Goal: Find contact information: Find contact information

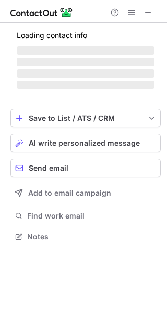
scroll to position [236, 167]
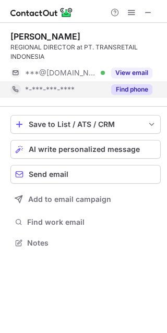
click at [124, 93] on button "Find phone" at bounding box center [131, 89] width 41 height 10
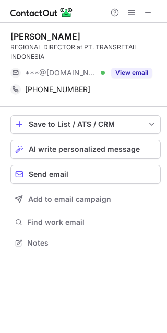
click at [144, 19] on div "Help & Support" at bounding box center [83, 11] width 167 height 23
click at [144, 17] on span at bounding box center [148, 12] width 8 height 8
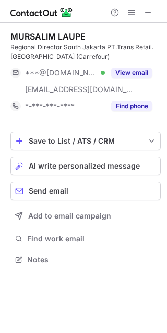
scroll to position [253, 167]
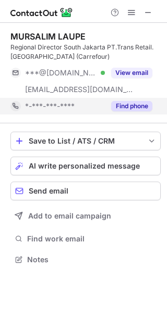
click at [139, 104] on button "Find phone" at bounding box center [131, 106] width 41 height 10
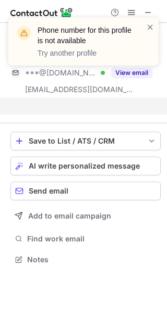
scroll to position [236, 167]
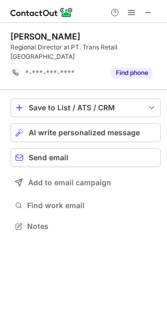
scroll to position [210, 167]
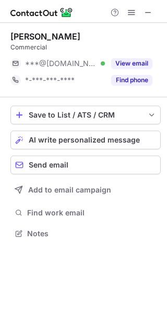
scroll to position [227, 167]
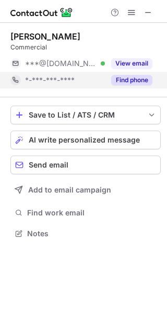
click at [137, 78] on button "Find phone" at bounding box center [131, 80] width 41 height 10
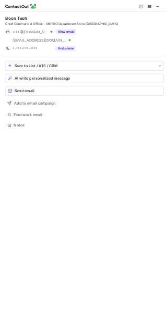
scroll to position [253, 167]
